Goal: Information Seeking & Learning: Learn about a topic

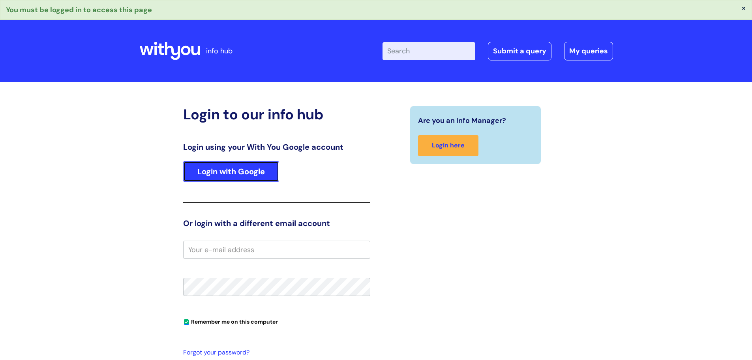
click at [258, 171] on link "Login with Google" at bounding box center [231, 171] width 96 height 21
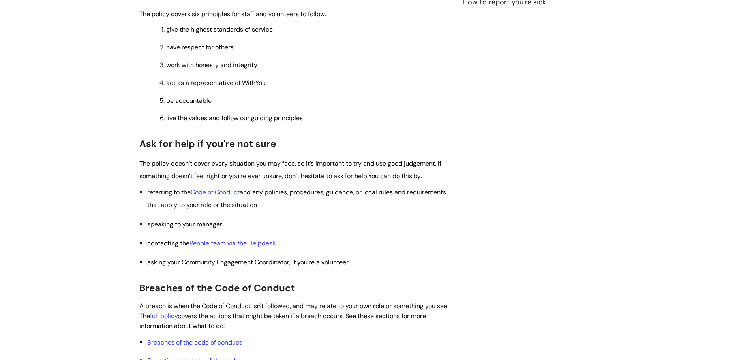
scroll to position [237, 0]
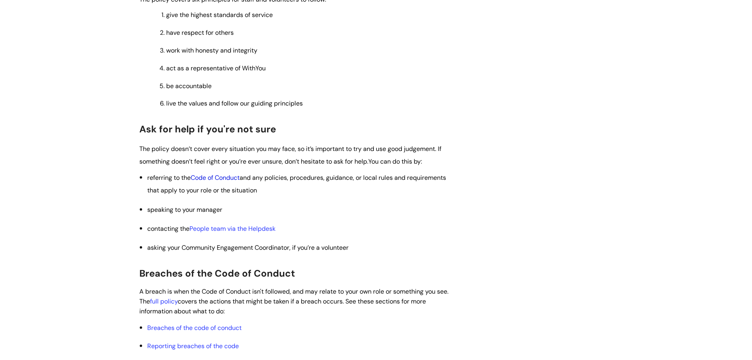
click at [216, 175] on link "Code of Conduct" at bounding box center [215, 177] width 49 height 8
